Goal: Information Seeking & Learning: Learn about a topic

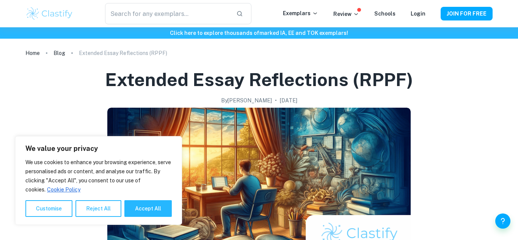
click at [145, 218] on div "We value your privacy We use cookies to enhance your browsing experience, serve…" at bounding box center [98, 180] width 167 height 89
click at [152, 207] on button "Accept All" at bounding box center [147, 208] width 47 height 17
checkbox input "true"
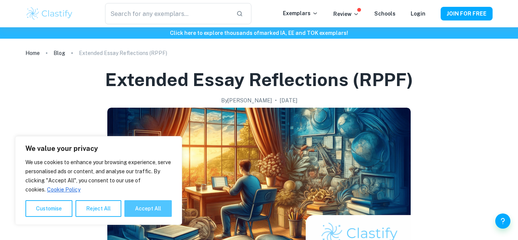
checkbox input "true"
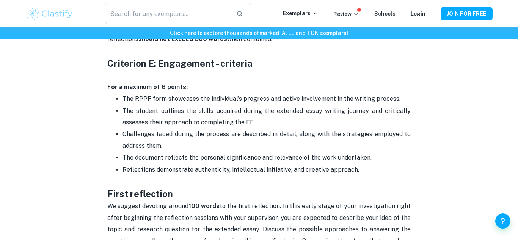
scroll to position [480, 0]
click at [315, 11] on icon at bounding box center [315, 13] width 6 height 6
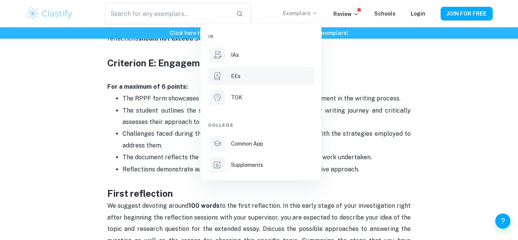
click at [263, 80] on div "EEs" at bounding box center [271, 76] width 81 height 8
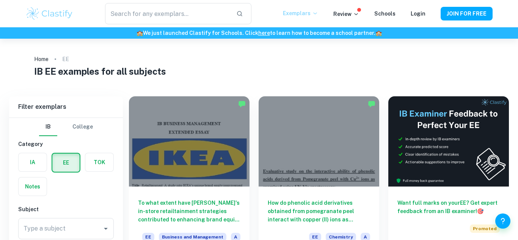
scroll to position [151, 0]
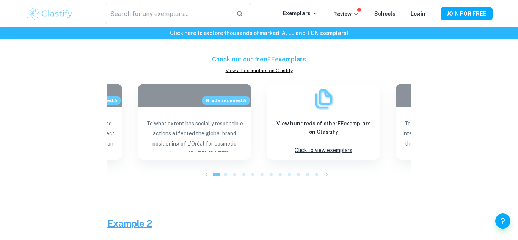
scroll to position [1170, 0]
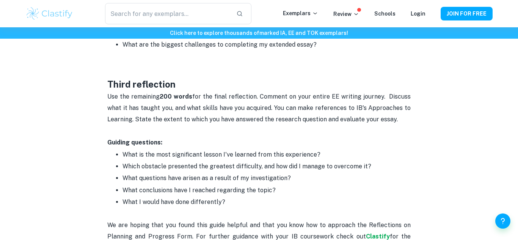
scroll to position [951, 0]
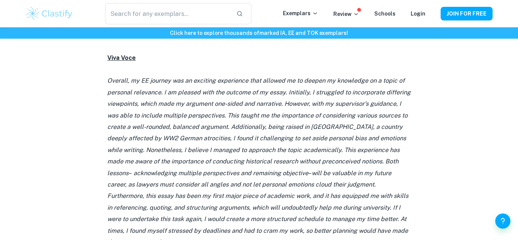
scroll to position [854, 0]
